Goal: Transaction & Acquisition: Book appointment/travel/reservation

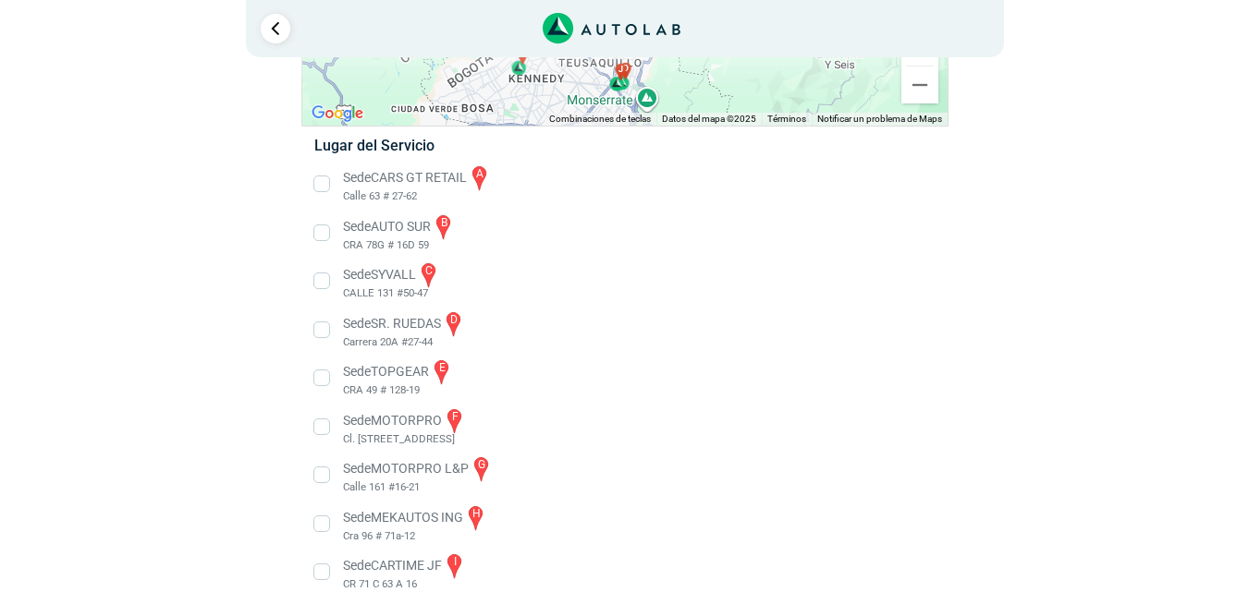
scroll to position [56, 0]
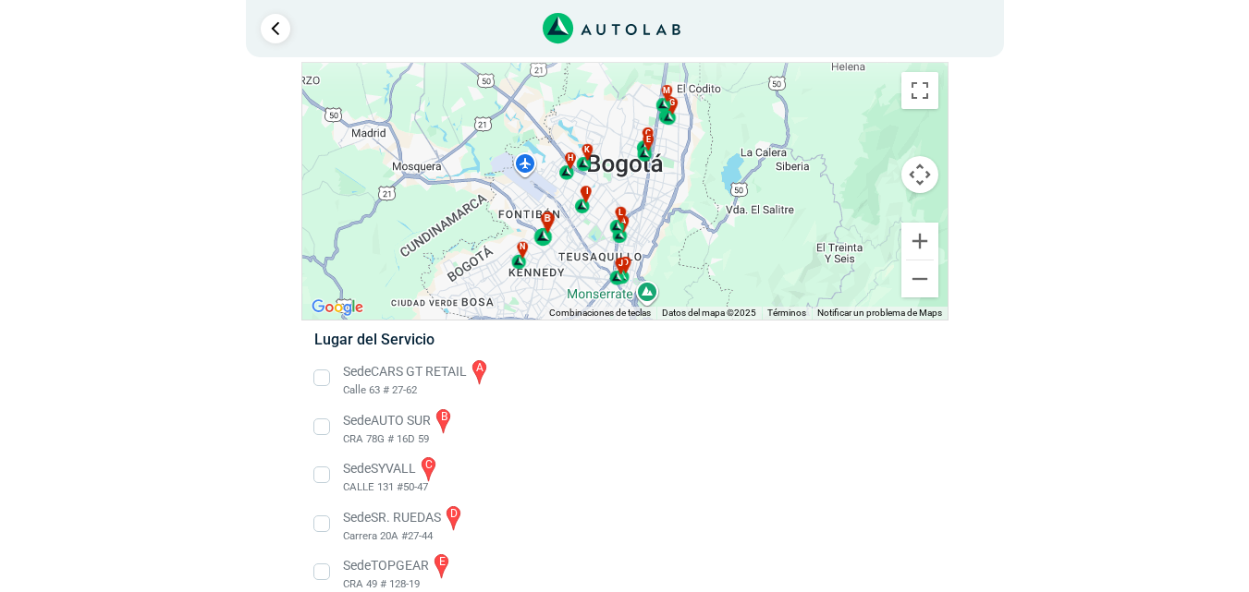
click at [548, 239] on div "b" at bounding box center [543, 229] width 21 height 35
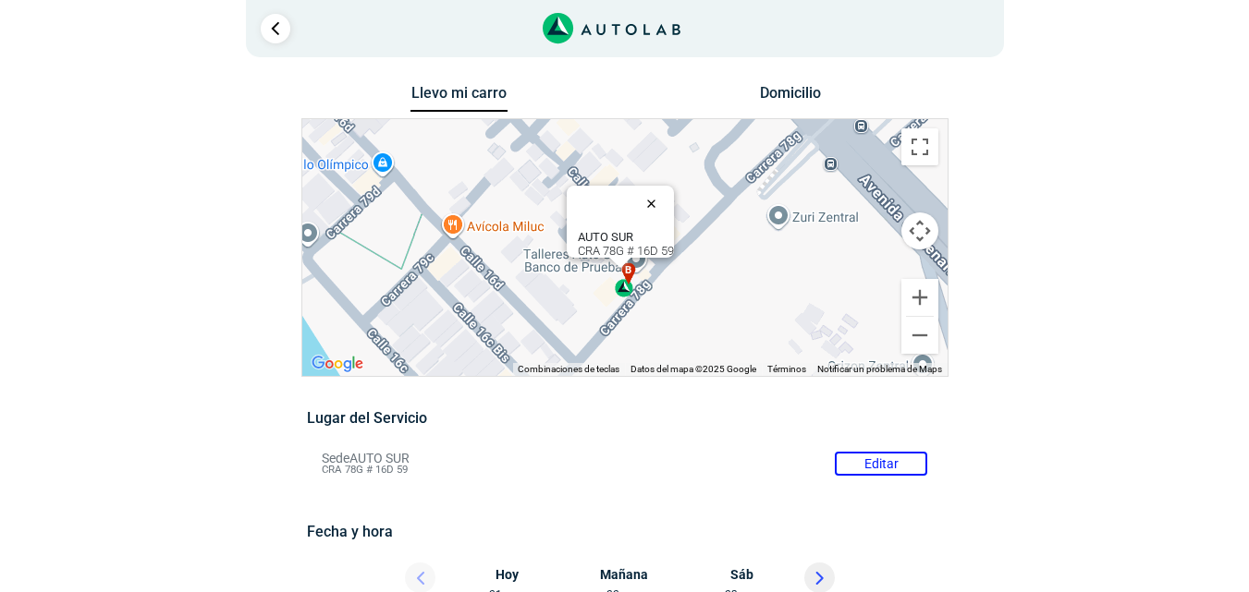
click at [663, 192] on button "Cerrar" at bounding box center [655, 203] width 44 height 44
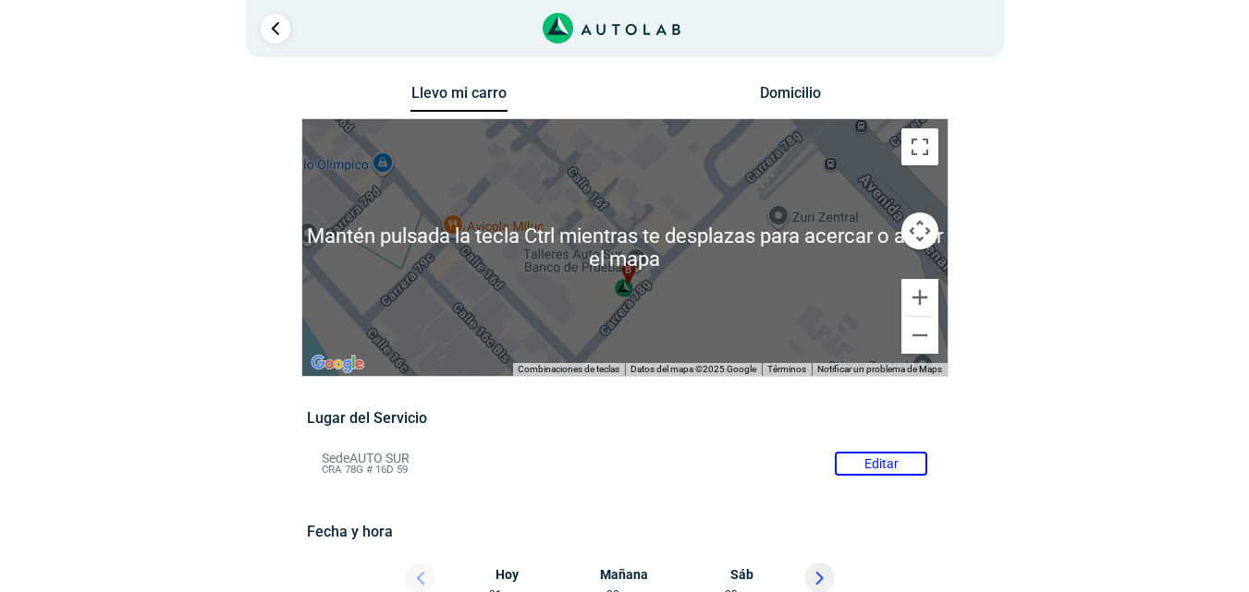
scroll to position [92, 0]
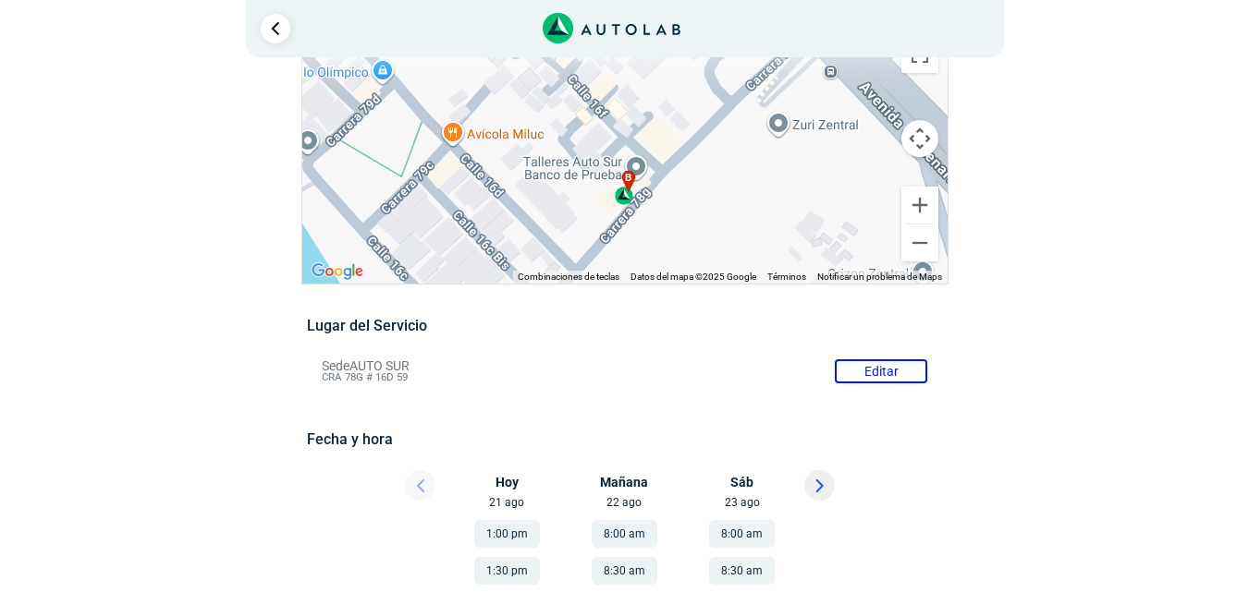
click at [921, 64] on button "Cambiar a la vista en pantalla completa" at bounding box center [919, 54] width 37 height 37
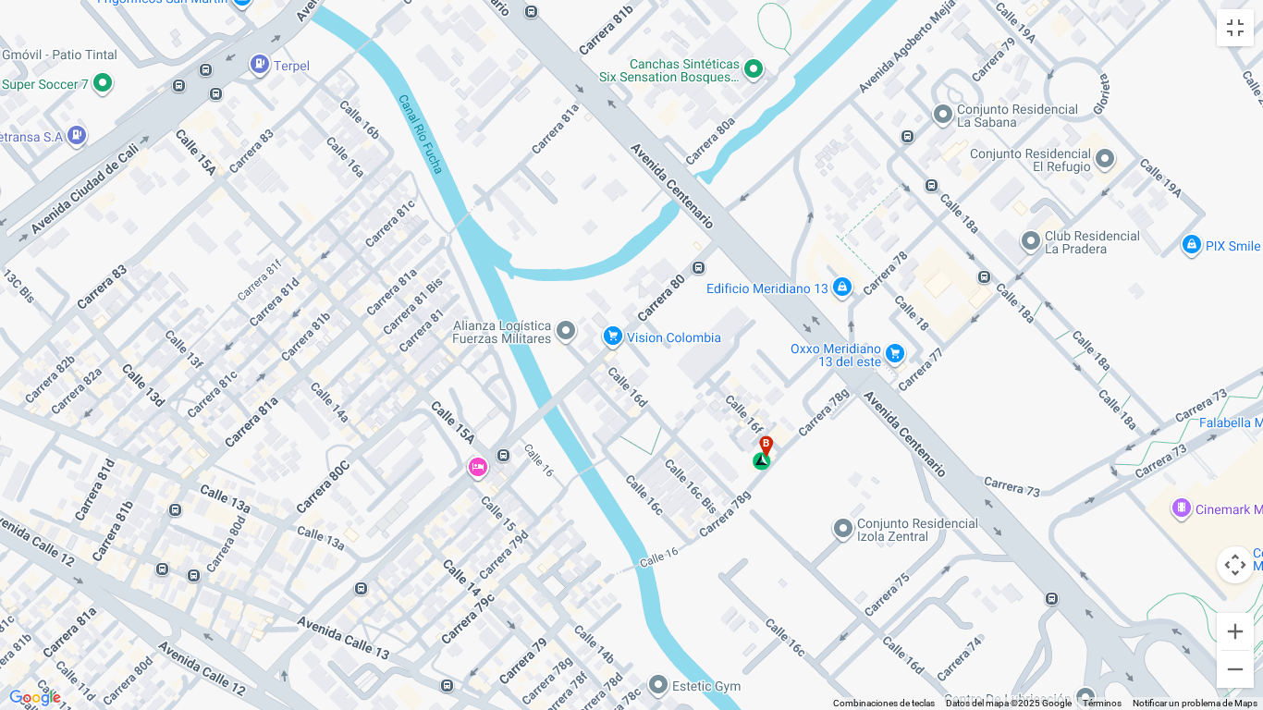
drag, startPoint x: 524, startPoint y: 116, endPoint x: 625, endPoint y: 220, distance: 145.1
click at [625, 220] on div "a b c d e f g" at bounding box center [631, 355] width 1263 height 710
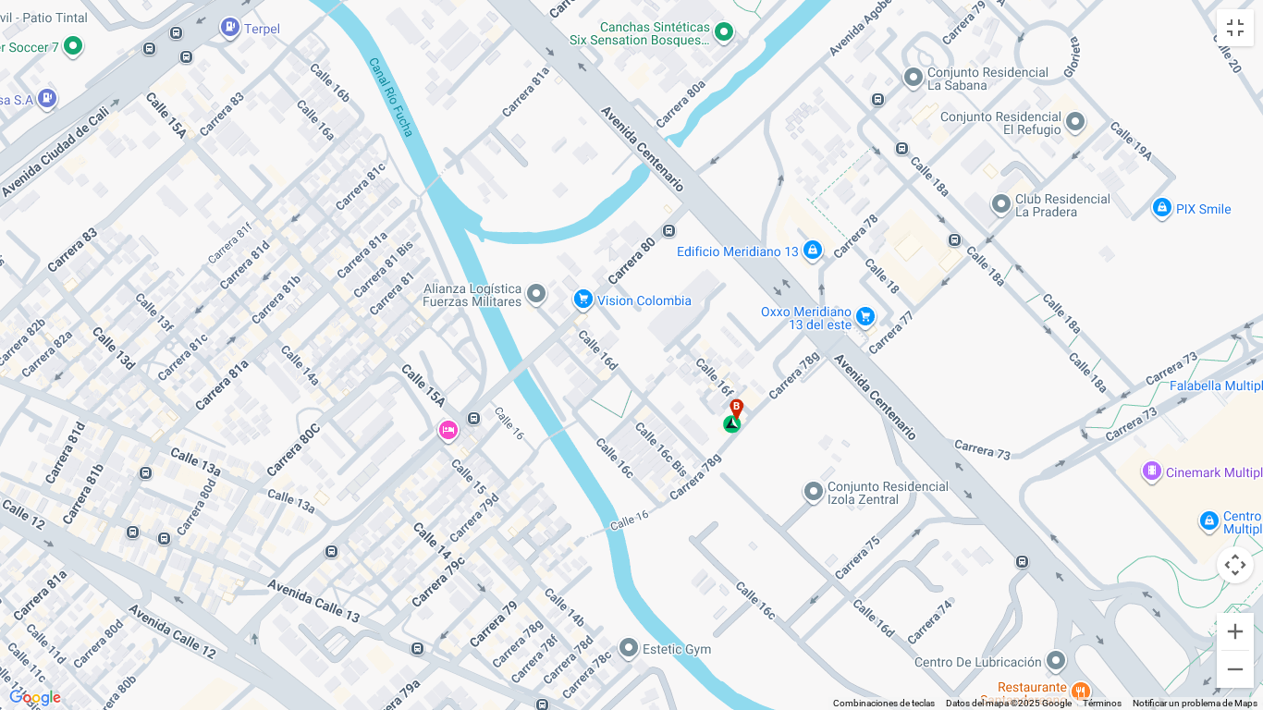
drag, startPoint x: 792, startPoint y: 520, endPoint x: 763, endPoint y: 482, distance: 48.8
click at [763, 482] on div "a b c d e f g" at bounding box center [631, 355] width 1263 height 710
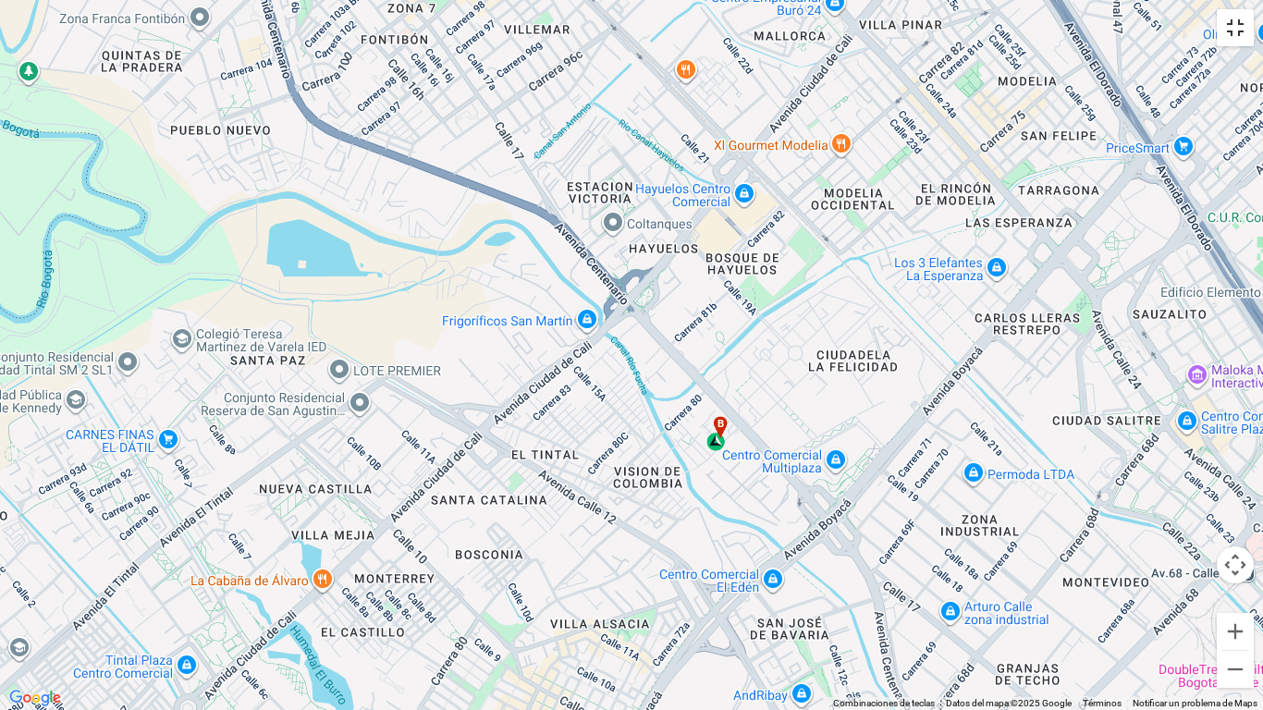
click at [1237, 41] on button "Cambiar a la vista en pantalla completa" at bounding box center [1234, 27] width 37 height 37
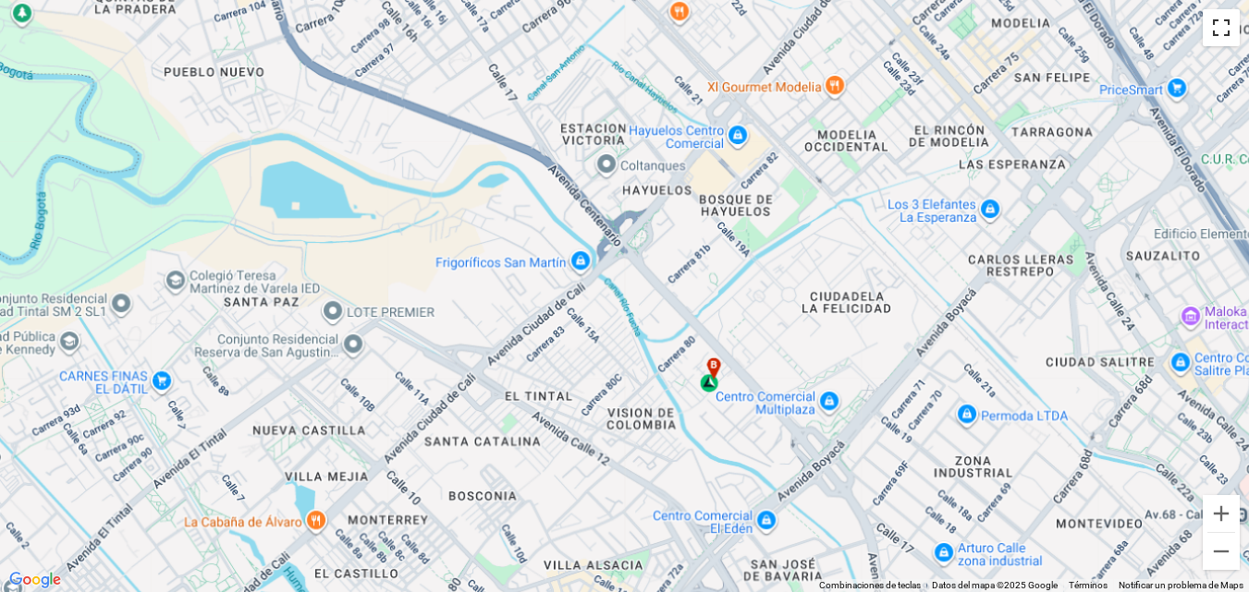
scroll to position [0, 0]
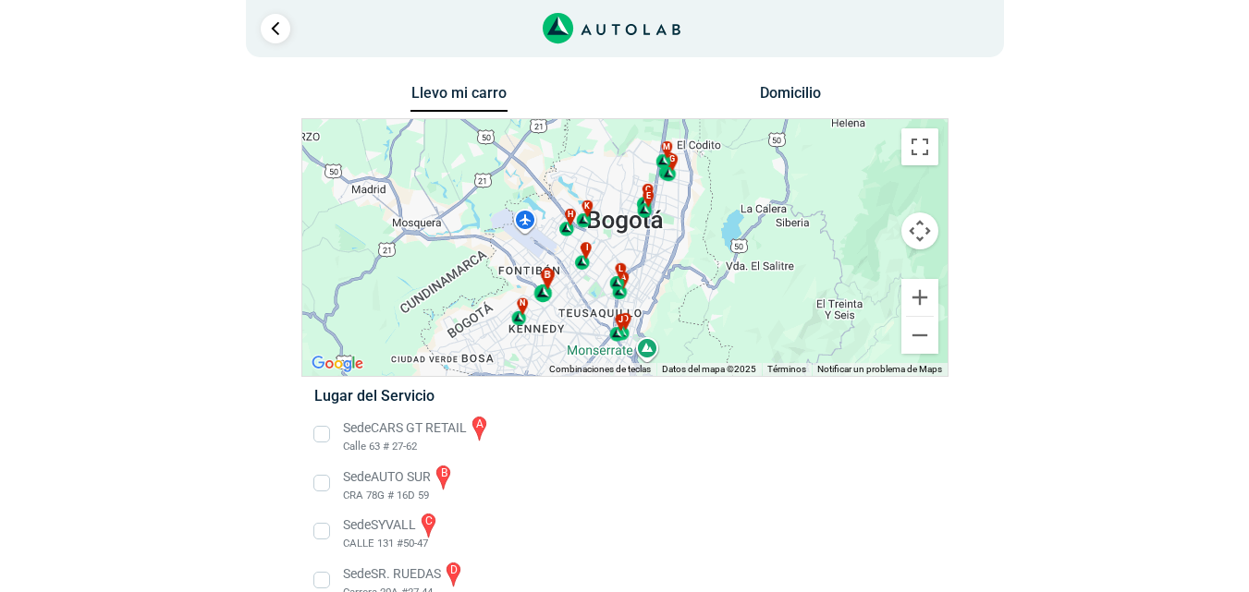
click at [545, 298] on div "b" at bounding box center [543, 285] width 21 height 35
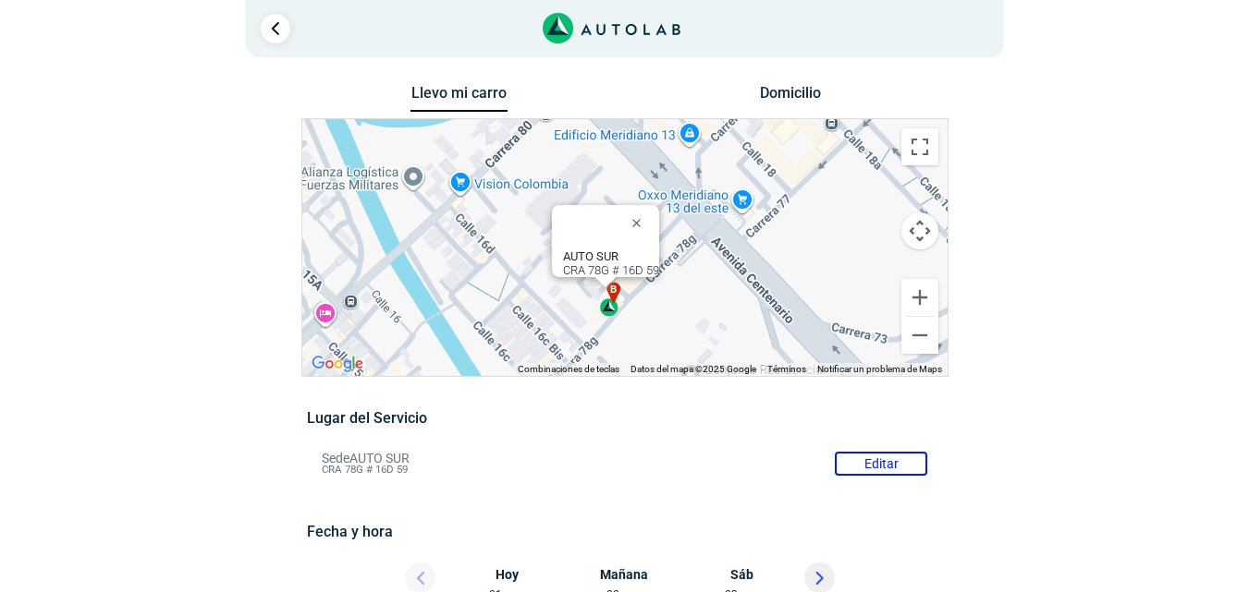
drag, startPoint x: 804, startPoint y: 224, endPoint x: 711, endPoint y: 272, distance: 105.0
click at [711, 272] on div "a b c d e f g" at bounding box center [624, 247] width 645 height 257
